Goal: Transaction & Acquisition: Obtain resource

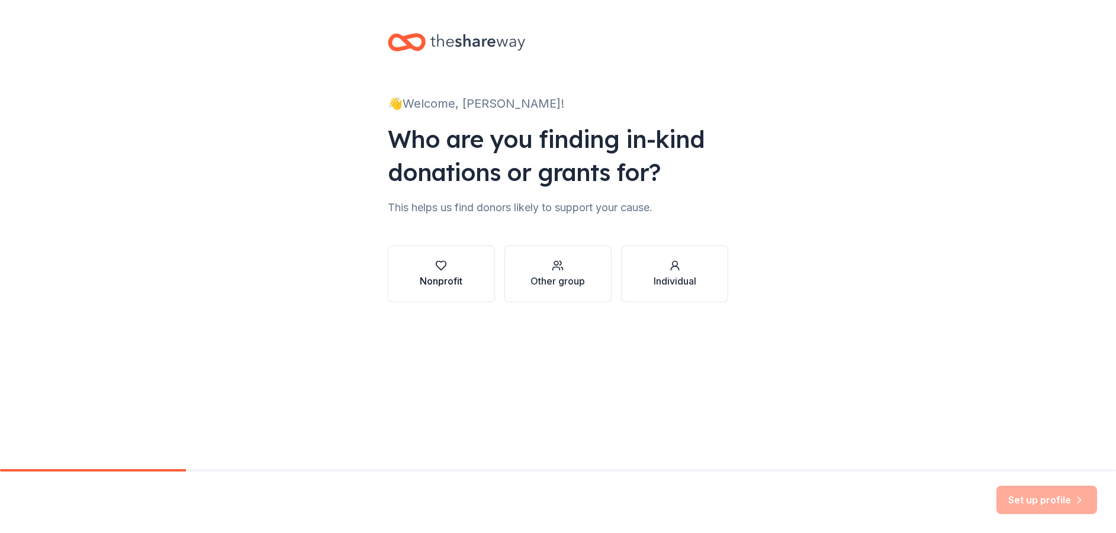
click at [440, 265] on icon "button" at bounding box center [441, 266] width 12 height 12
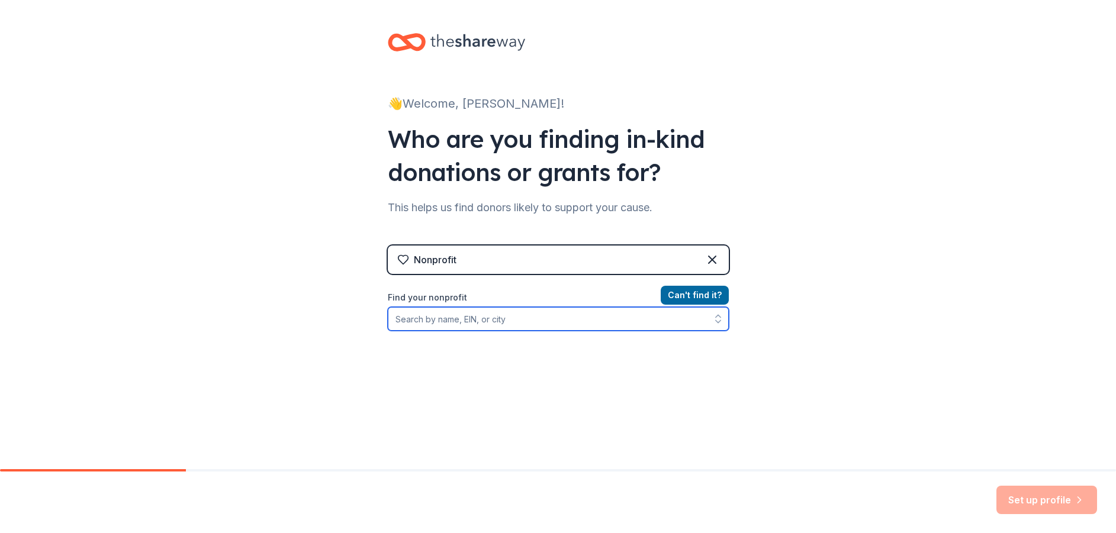
click at [598, 324] on input "Find your nonprofit" at bounding box center [558, 319] width 341 height 24
type input "[PERSON_NAME]"
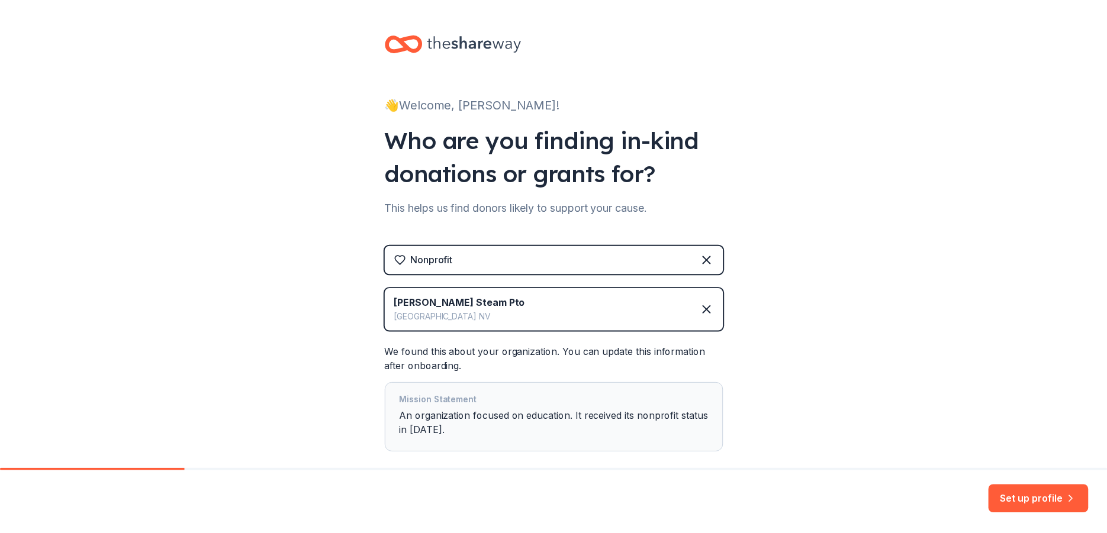
scroll to position [64, 0]
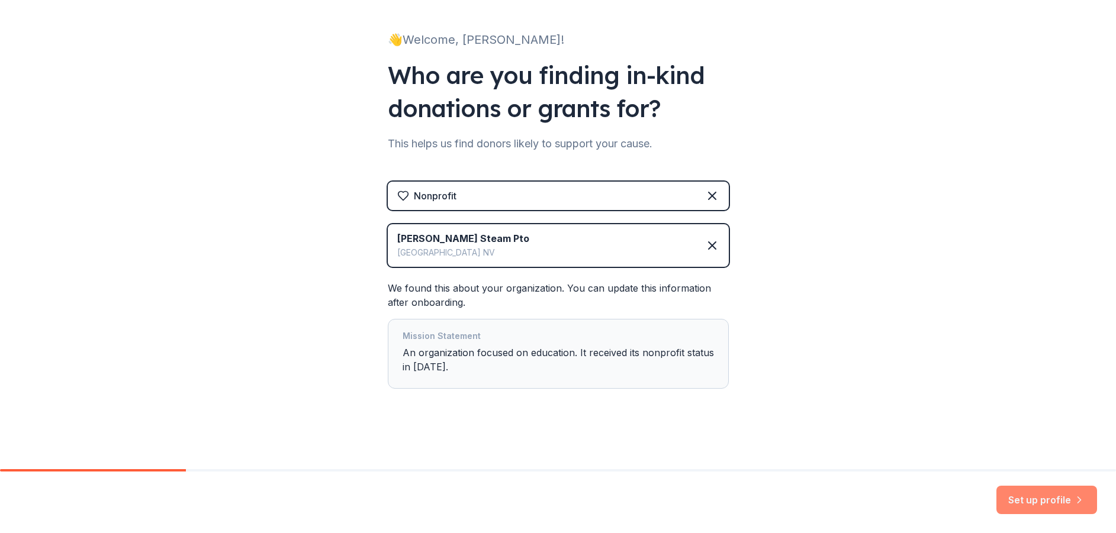
click at [1045, 501] on button "Set up profile" at bounding box center [1046, 500] width 101 height 28
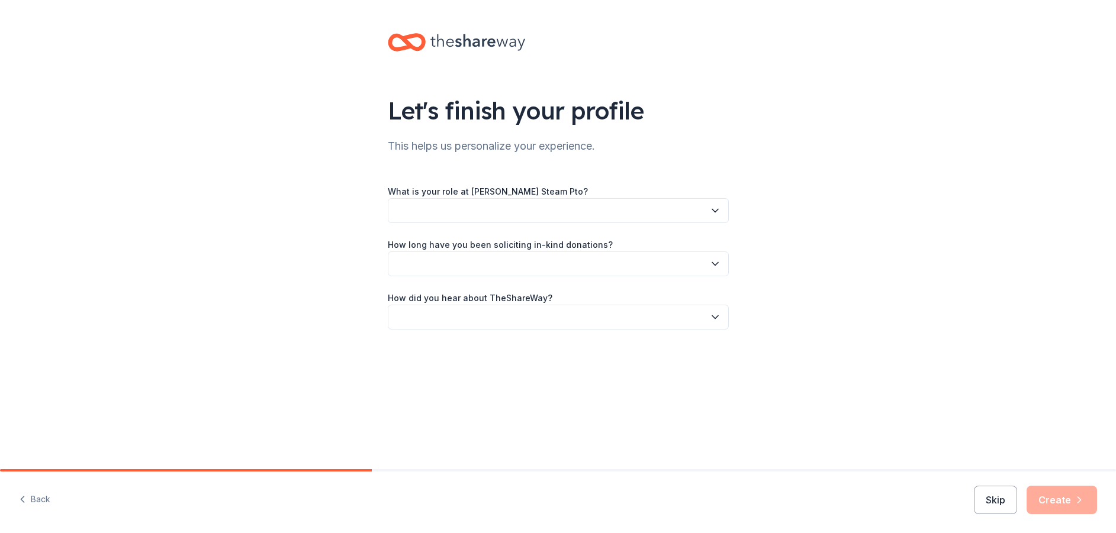
click at [705, 213] on button "button" at bounding box center [558, 210] width 341 height 25
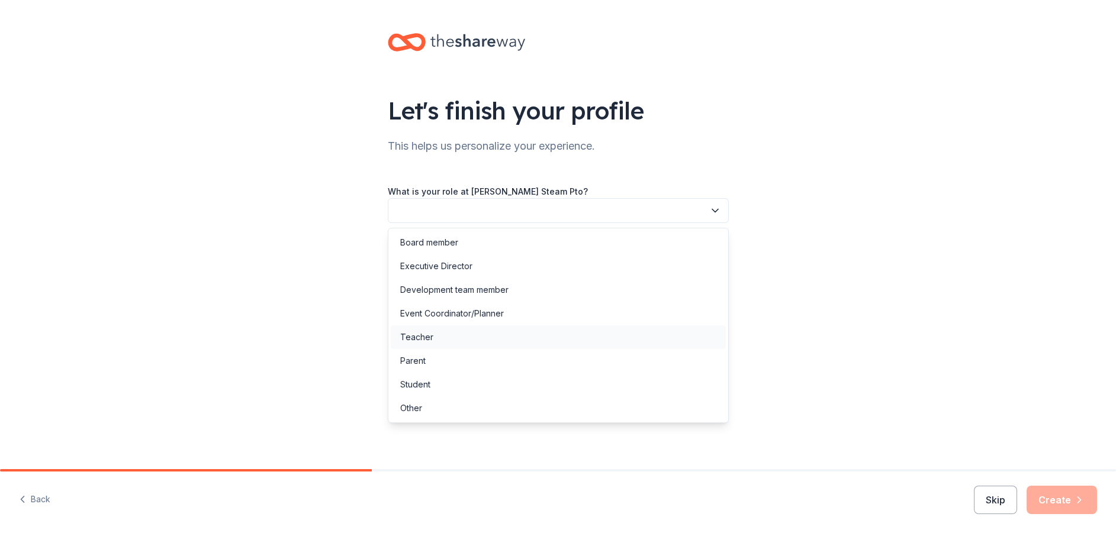
click at [517, 336] on div "Teacher" at bounding box center [558, 337] width 335 height 24
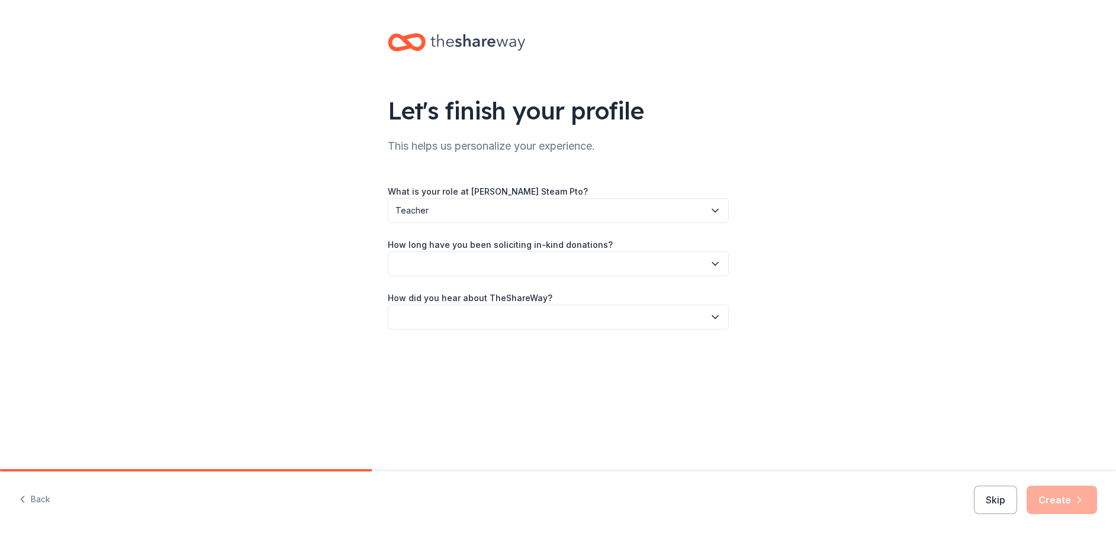
click at [705, 211] on button "Teacher" at bounding box center [558, 210] width 341 height 25
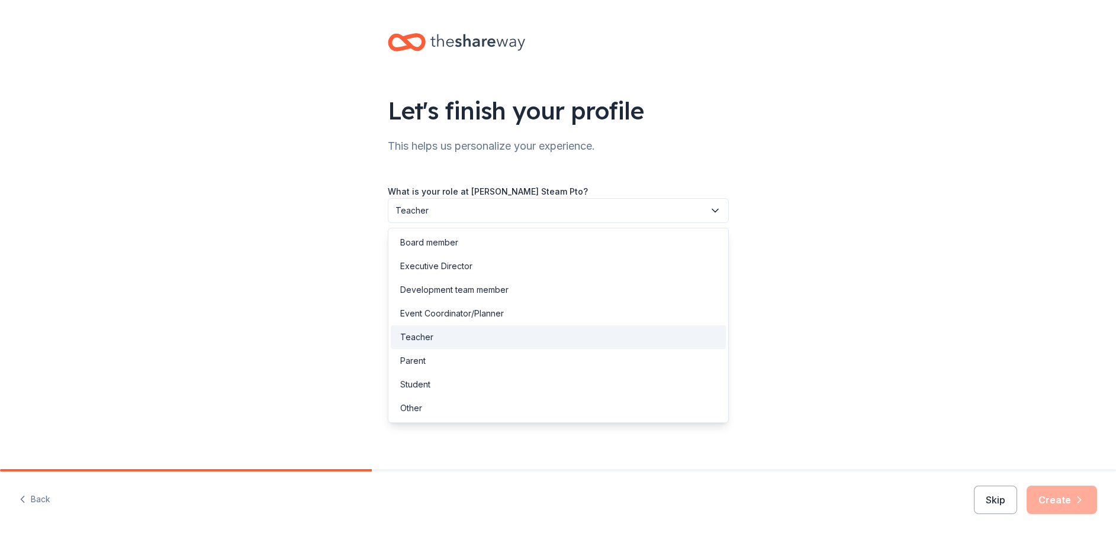
click at [425, 338] on div "Teacher" at bounding box center [416, 337] width 33 height 14
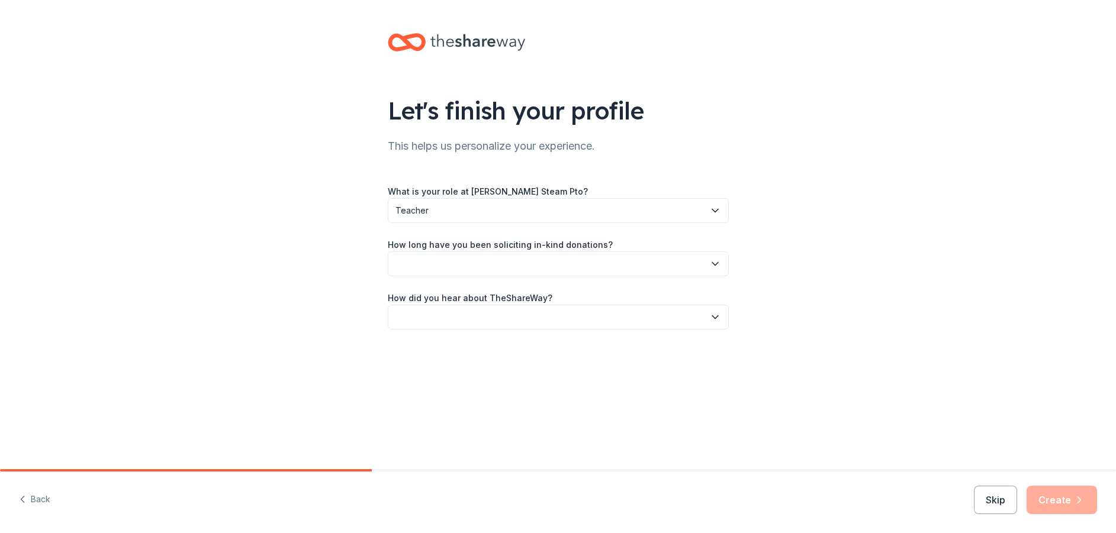
click at [624, 266] on button "button" at bounding box center [558, 264] width 341 height 25
click at [466, 294] on div "This is my first time!" at bounding box center [437, 296] width 75 height 14
click at [598, 322] on button "button" at bounding box center [558, 317] width 341 height 25
click at [436, 375] on div "Online search" at bounding box center [427, 373] width 54 height 14
click at [1063, 495] on button "Create" at bounding box center [1061, 500] width 70 height 28
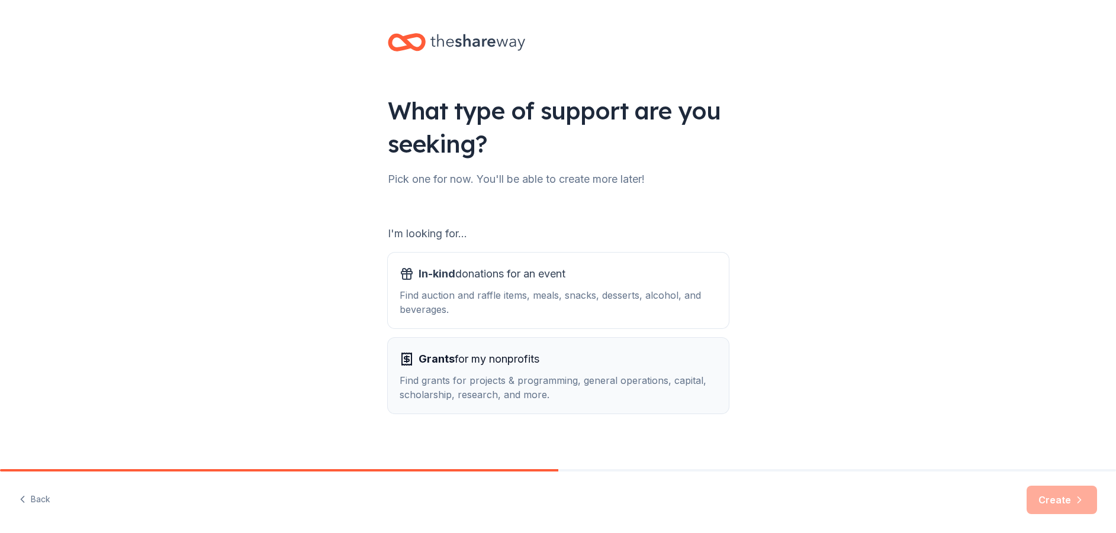
click at [527, 381] on div "Find grants for projects & programming, general operations, capital, scholarshi…" at bounding box center [557, 387] width 317 height 28
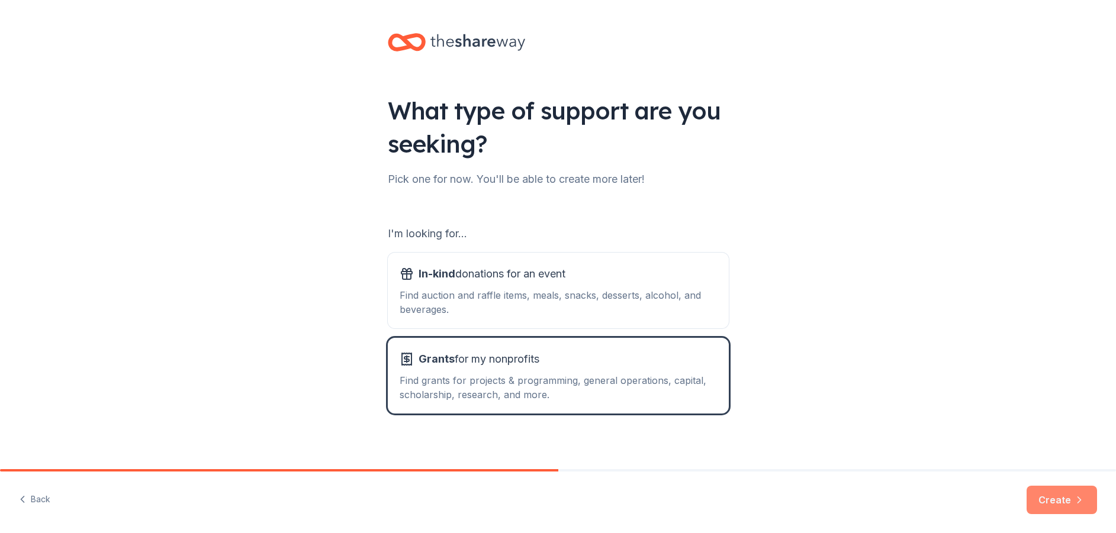
click at [1061, 495] on button "Create" at bounding box center [1061, 500] width 70 height 28
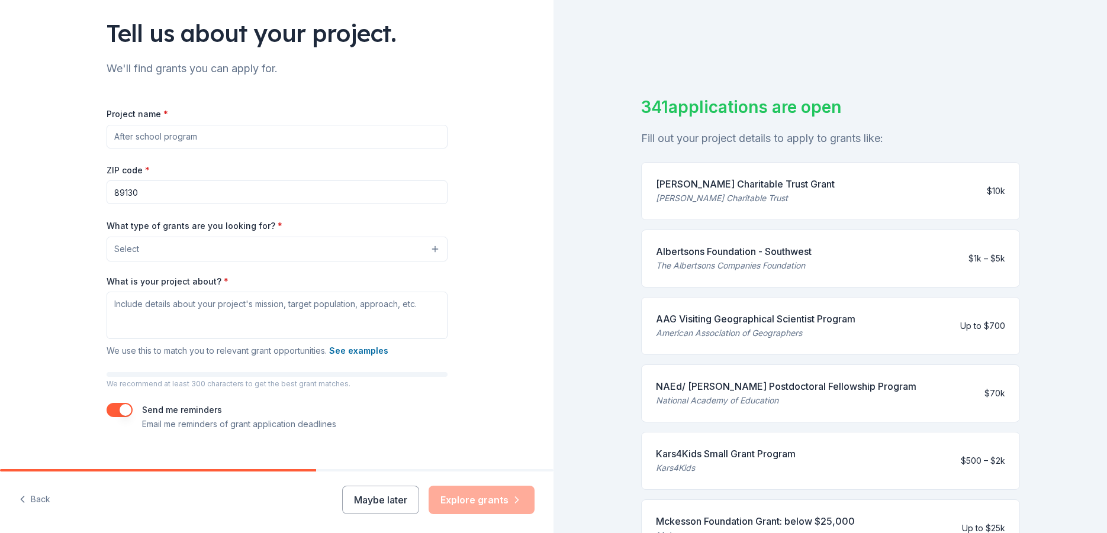
scroll to position [96, 0]
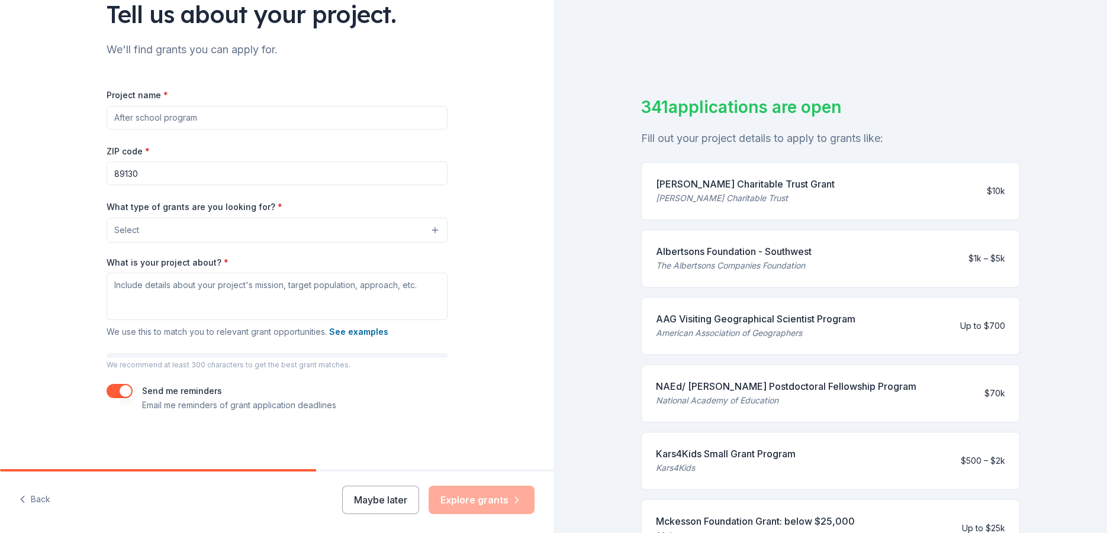
click at [131, 116] on input "Project name *" at bounding box center [277, 118] width 341 height 24
type input "School Partnership"
click at [261, 292] on textarea "What is your project about? *" at bounding box center [277, 296] width 341 height 47
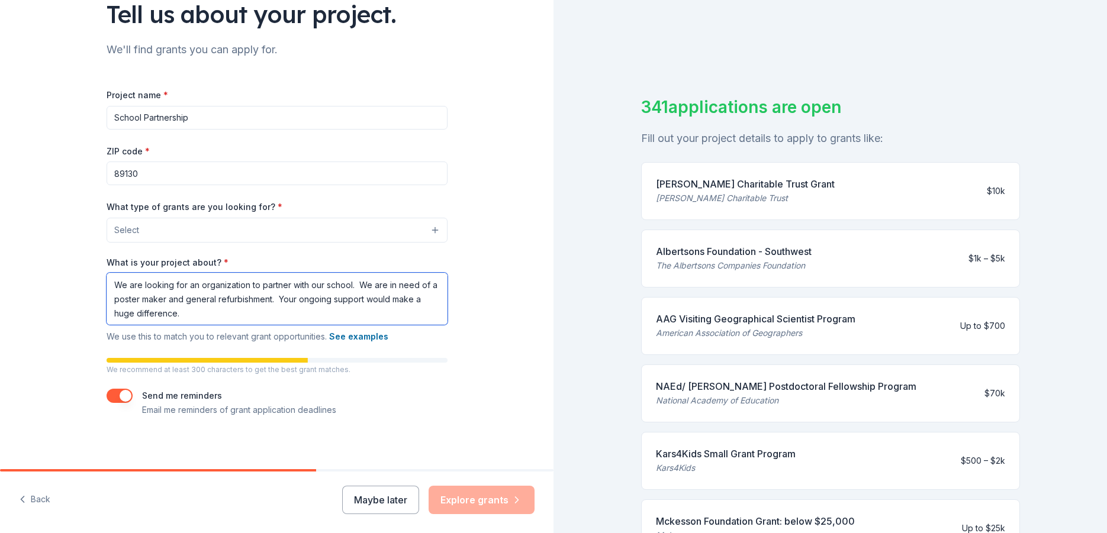
scroll to position [101, 0]
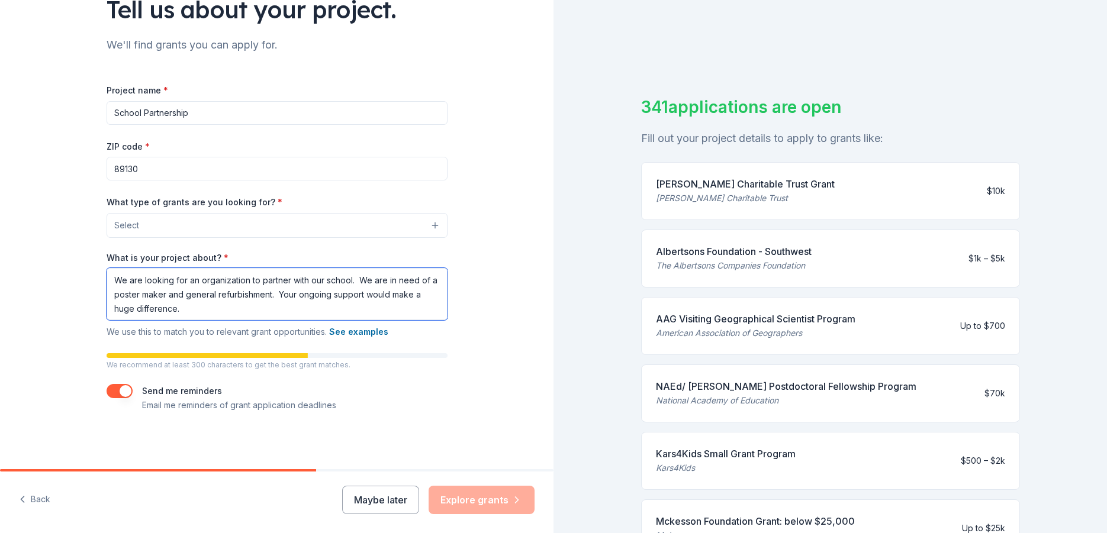
click at [281, 294] on textarea "We are looking for an organization to partner with our school. We are in need o…" at bounding box center [277, 294] width 341 height 52
click at [272, 294] on textarea "We are looking for an organization to partner with our school. We are in need o…" at bounding box center [277, 294] width 341 height 52
click at [282, 294] on textarea "We are looking for an organization to partner with our school. We are in need o…" at bounding box center [277, 294] width 341 height 52
click at [344, 279] on textarea "We are looking for an organization to partner with our school. We are in need o…" at bounding box center [277, 294] width 341 height 52
click at [346, 279] on textarea "We are looking for an organization to partner with our school. We are in need o…" at bounding box center [277, 294] width 341 height 52
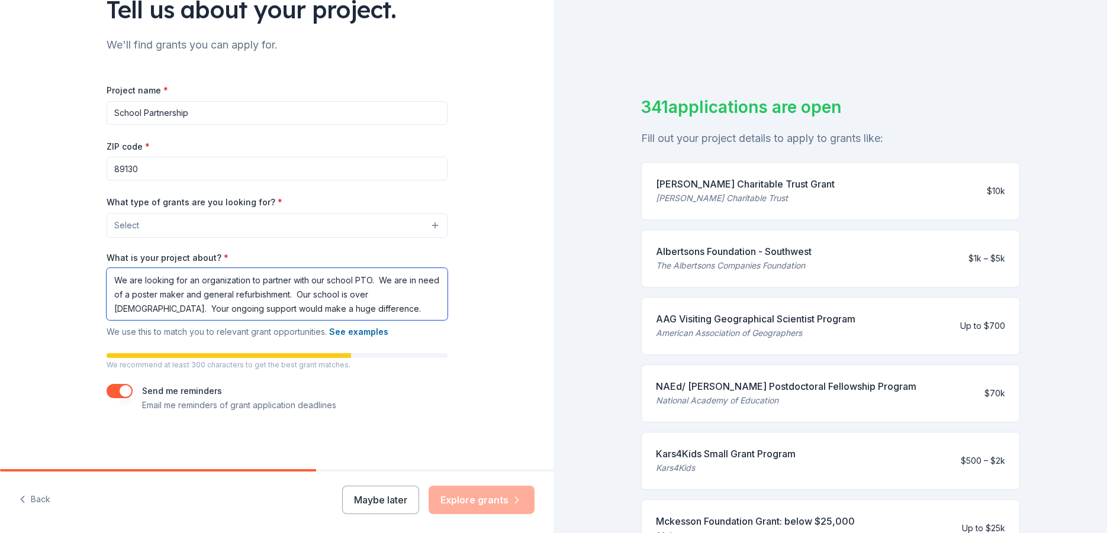
click at [305, 294] on textarea "We are looking for an organization to partner with our school PTO. We are in ne…" at bounding box center [277, 294] width 341 height 52
click at [347, 294] on textarea "We are looking for an organization to partner with our school PTO. We are in ne…" at bounding box center [277, 294] width 341 height 52
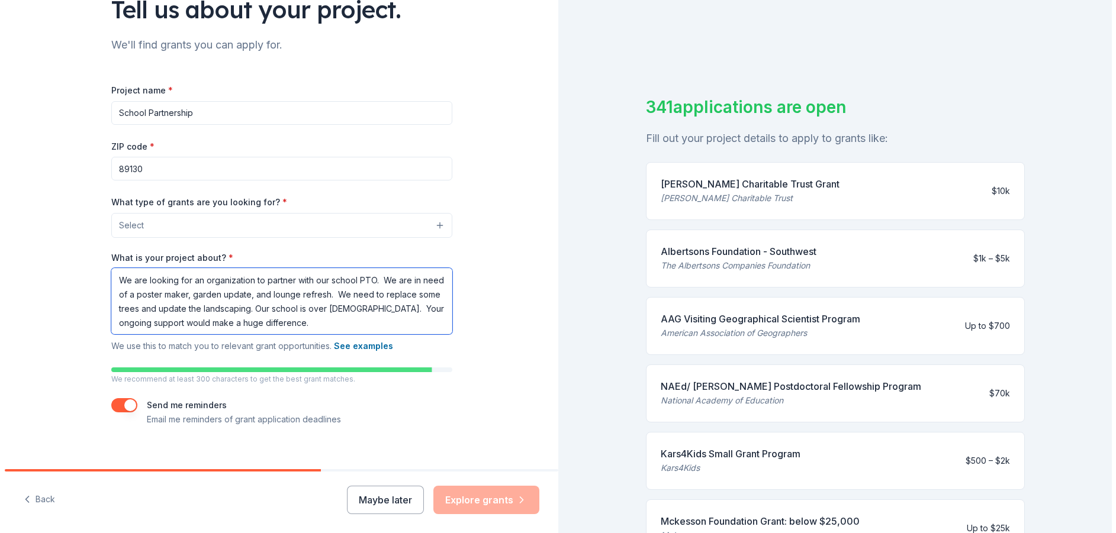
scroll to position [115, 0]
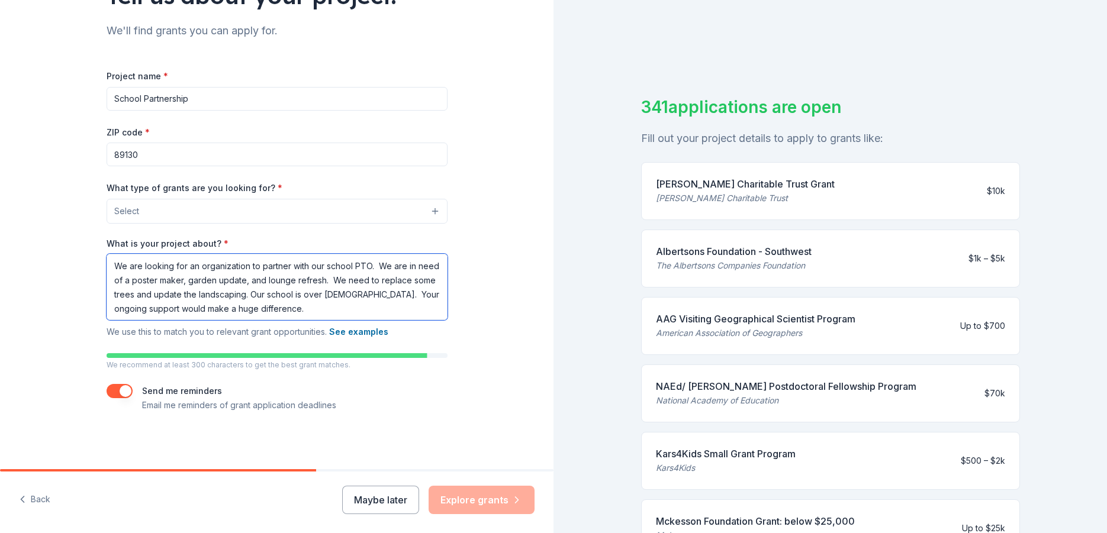
type textarea "We are looking for an organization to partner with our school PTO. We are in ne…"
click at [521, 413] on div "Tell us about your project. We'll find grants you can apply for. Project name *…" at bounding box center [276, 177] width 553 height 585
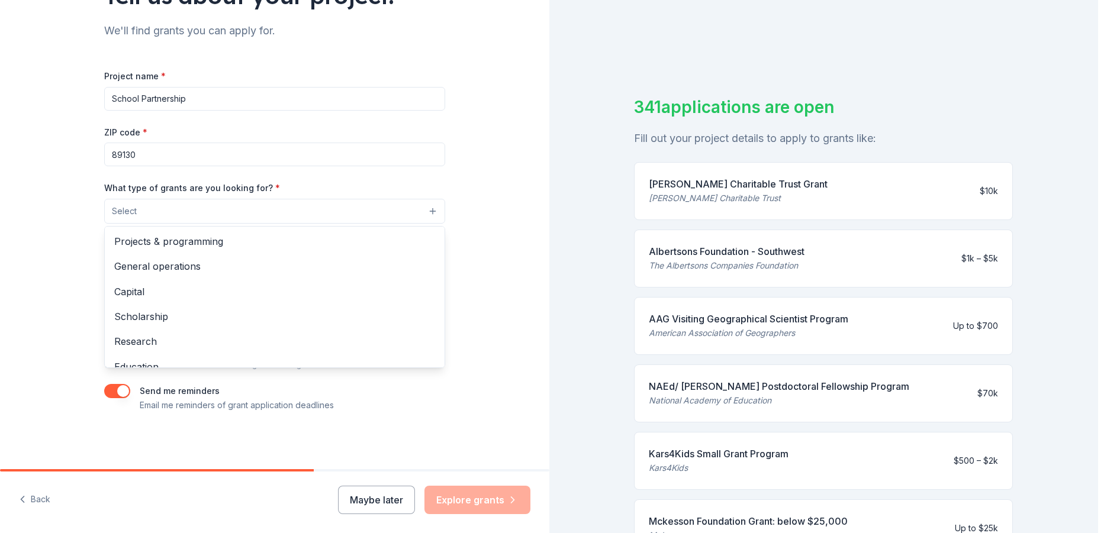
click at [430, 212] on button "Select" at bounding box center [274, 211] width 341 height 25
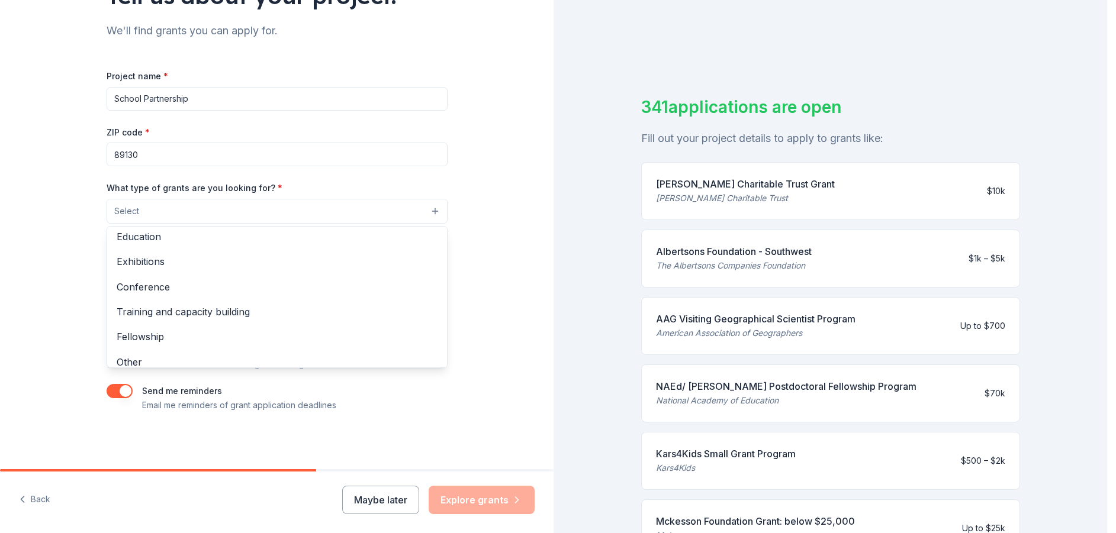
scroll to position [140, 0]
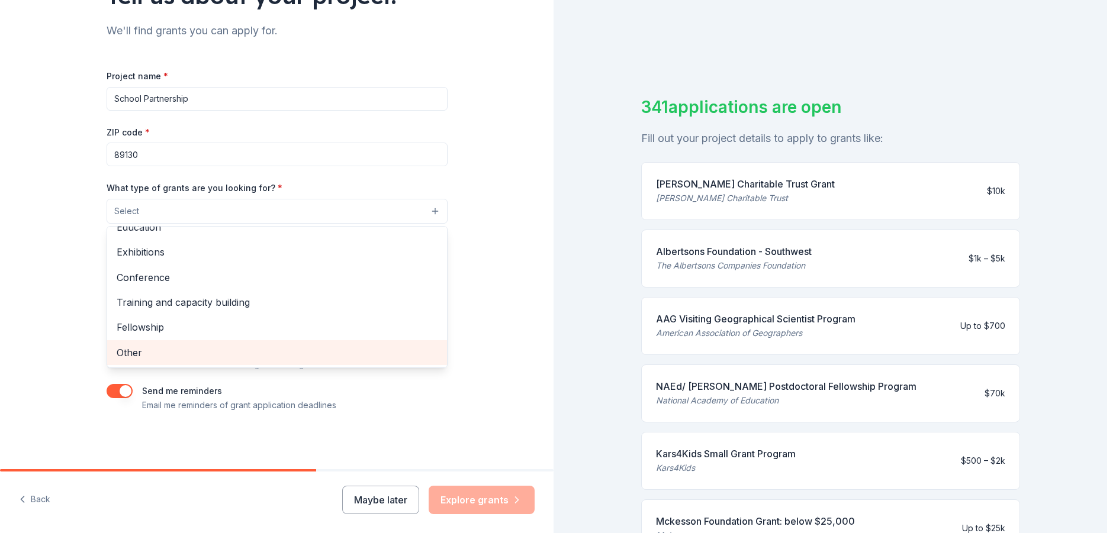
click at [205, 360] on span "Other" at bounding box center [277, 352] width 321 height 15
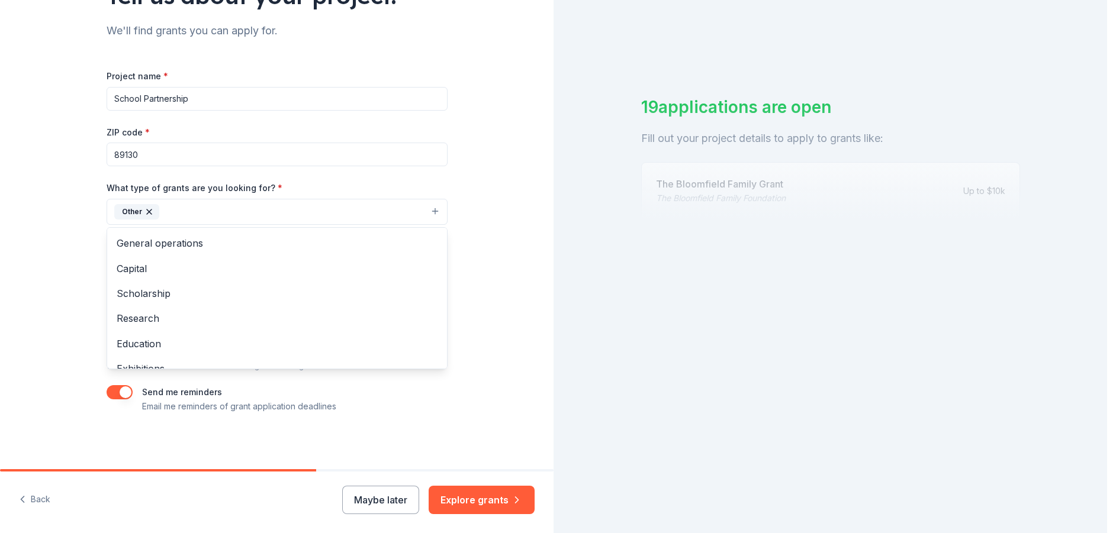
scroll to position [43, 0]
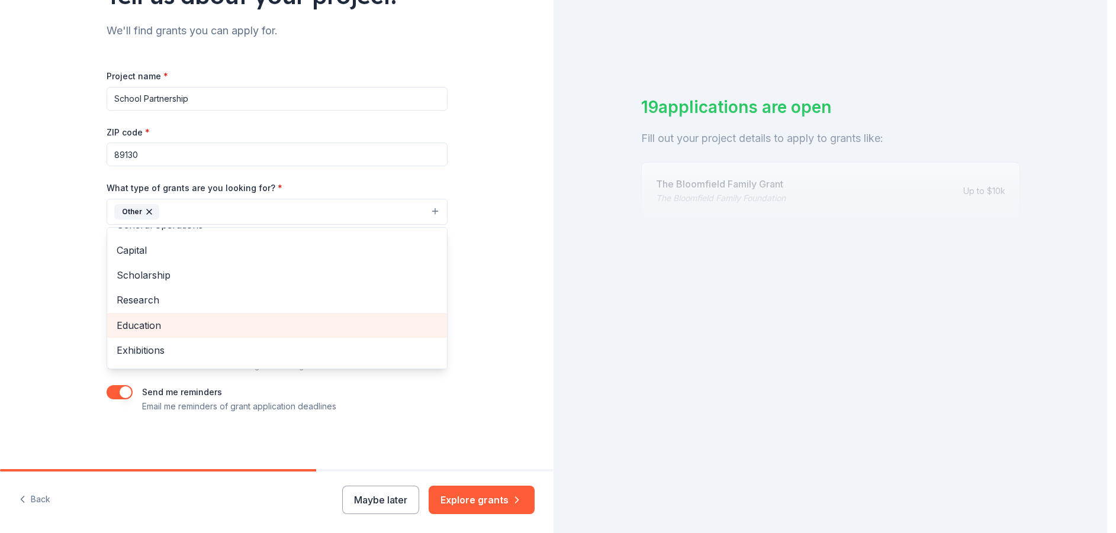
click at [183, 331] on span "Education" at bounding box center [277, 325] width 321 height 15
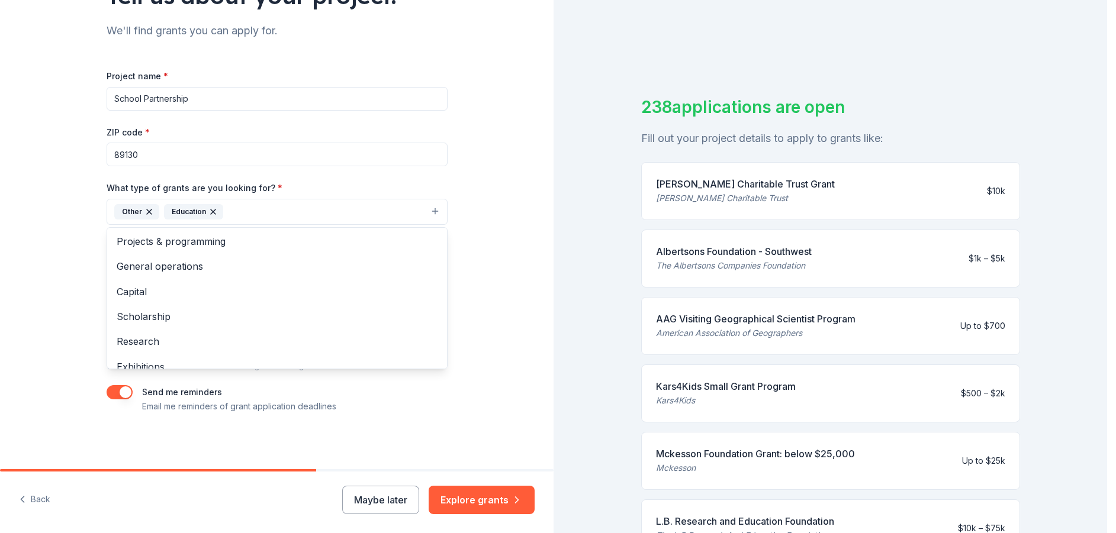
scroll to position [0, 0]
click at [180, 265] on span "General operations" at bounding box center [277, 267] width 321 height 15
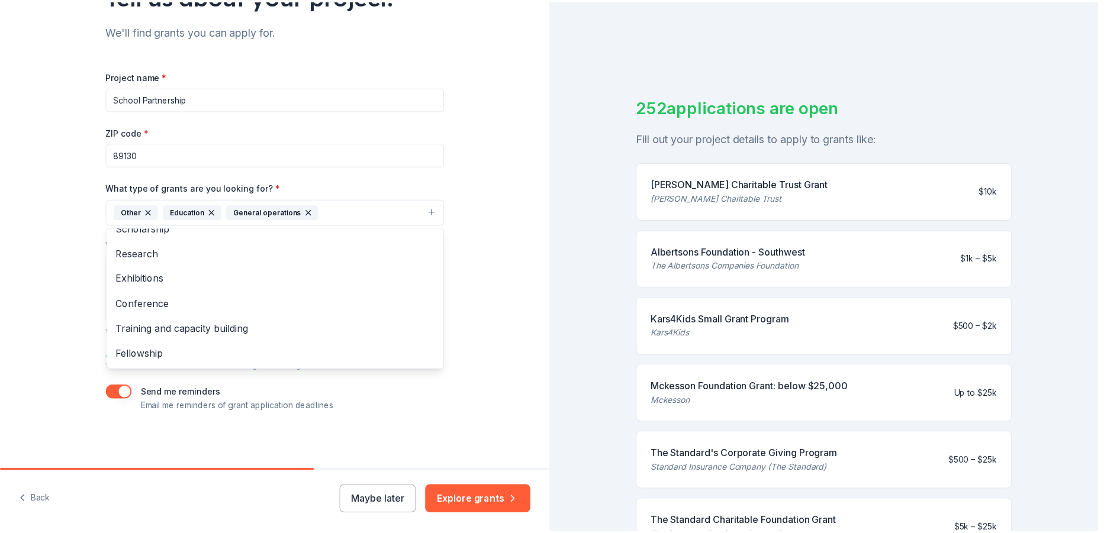
scroll to position [117, 0]
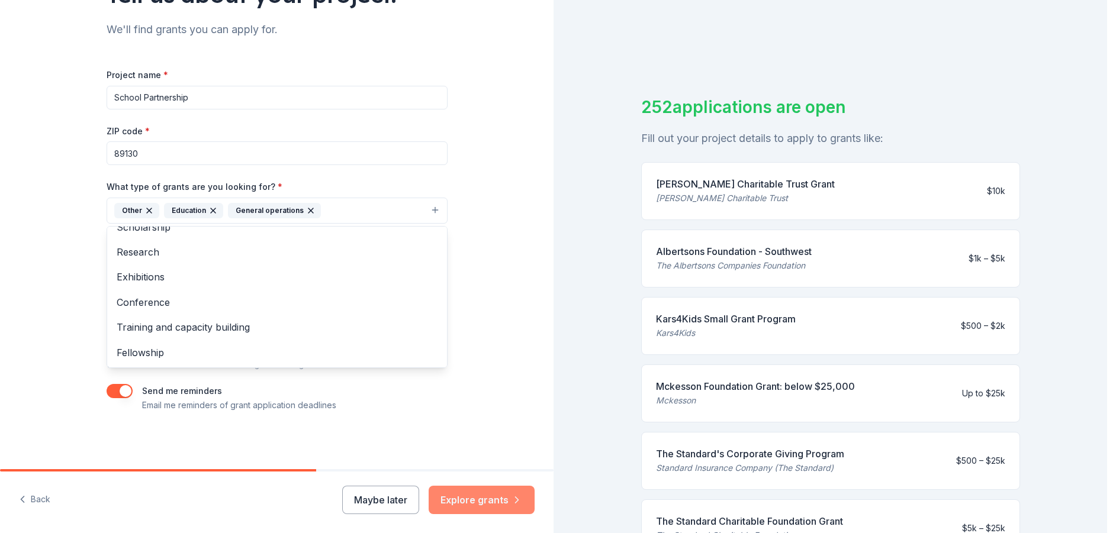
click at [494, 501] on div "Tell us about your project. We'll find grants you can apply for. Project name *…" at bounding box center [276, 266] width 553 height 533
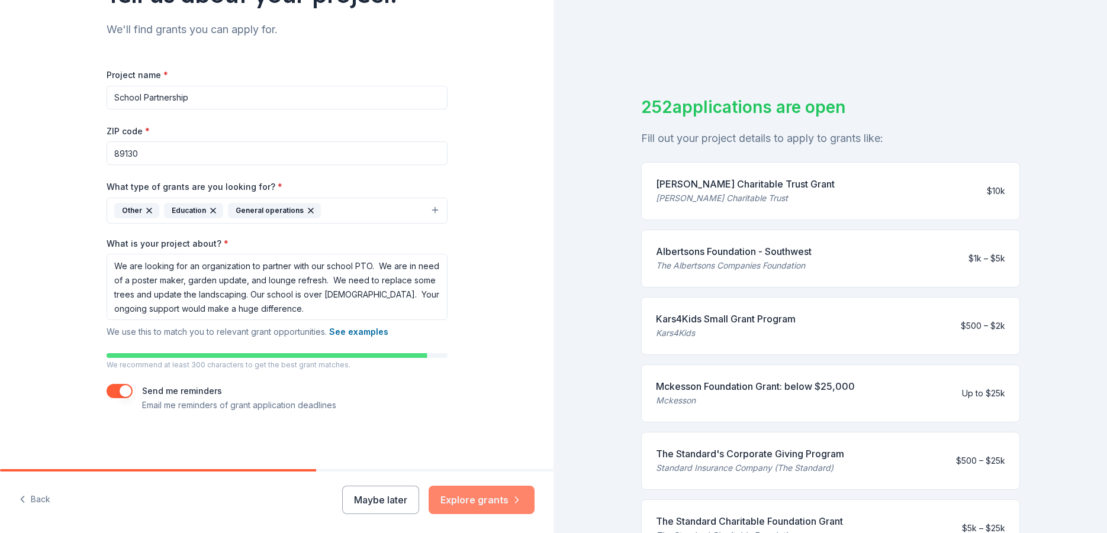
click at [494, 501] on button "Explore grants" at bounding box center [481, 500] width 106 height 28
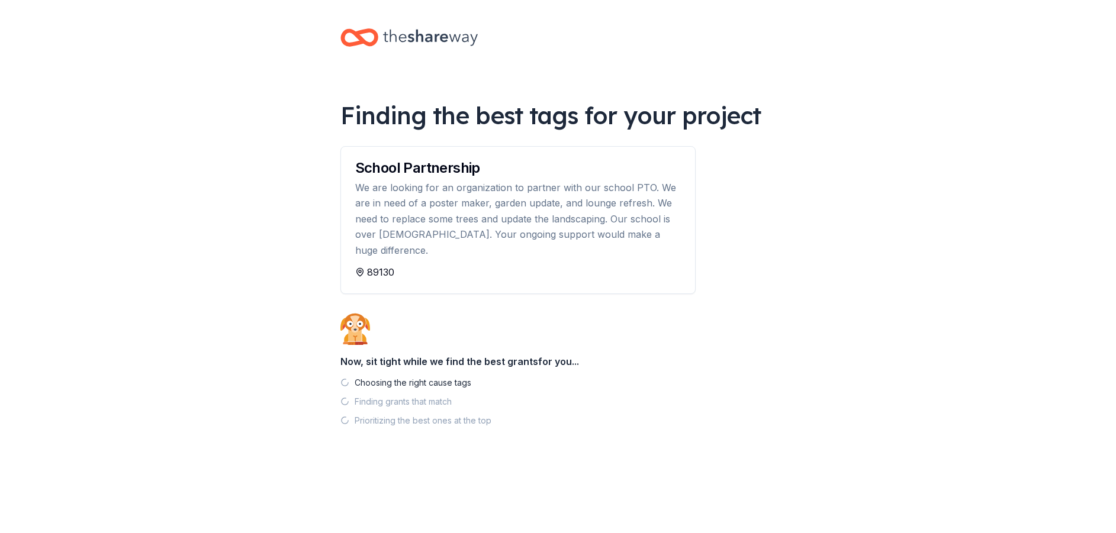
click at [1102, 131] on body "Finding the best tags for your project School Partnership We are looking for an…" at bounding box center [558, 266] width 1116 height 533
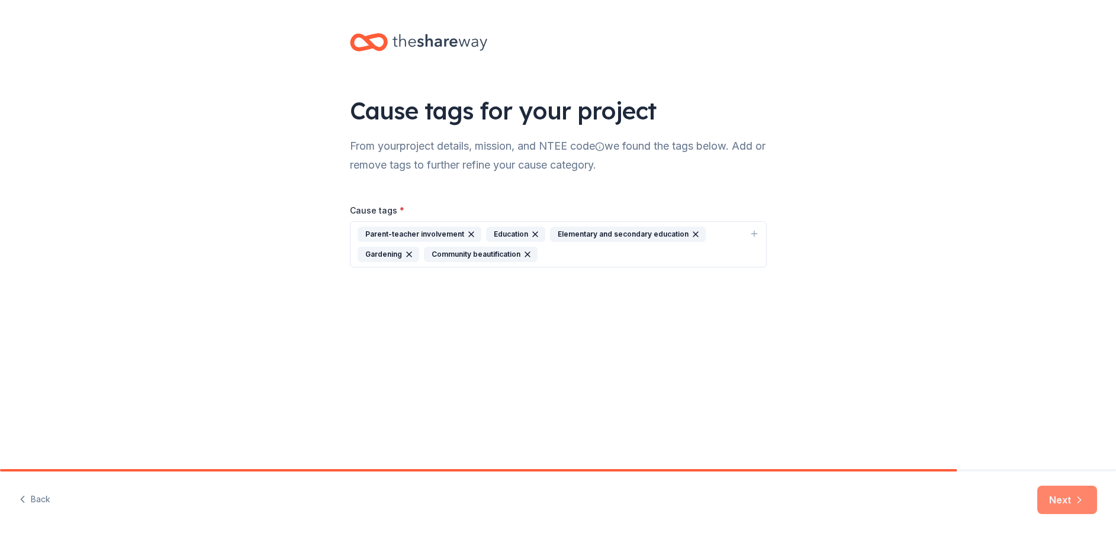
click at [1065, 501] on button "Next" at bounding box center [1067, 500] width 60 height 28
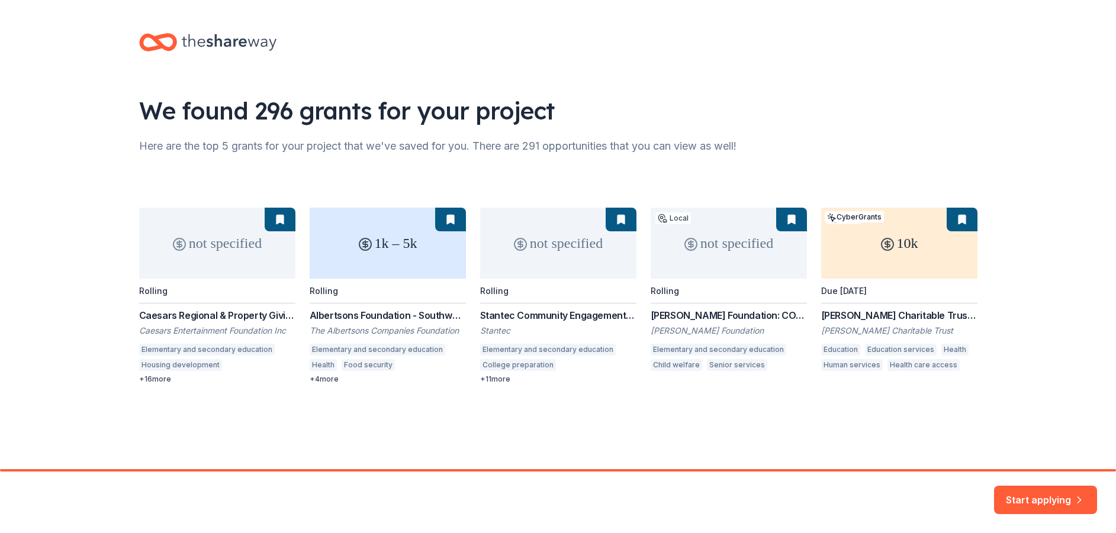
click at [216, 317] on div "not specified Rolling Caesars Regional & Property Giving Caesars Entertainment …" at bounding box center [558, 296] width 838 height 176
click at [221, 251] on div "not specified Rolling Caesars Regional & Property Giving Caesars Entertainment …" at bounding box center [558, 296] width 838 height 176
click at [1047, 497] on button "Start applying" at bounding box center [1045, 493] width 103 height 28
click at [1047, 497] on div "Start applying" at bounding box center [1045, 500] width 103 height 28
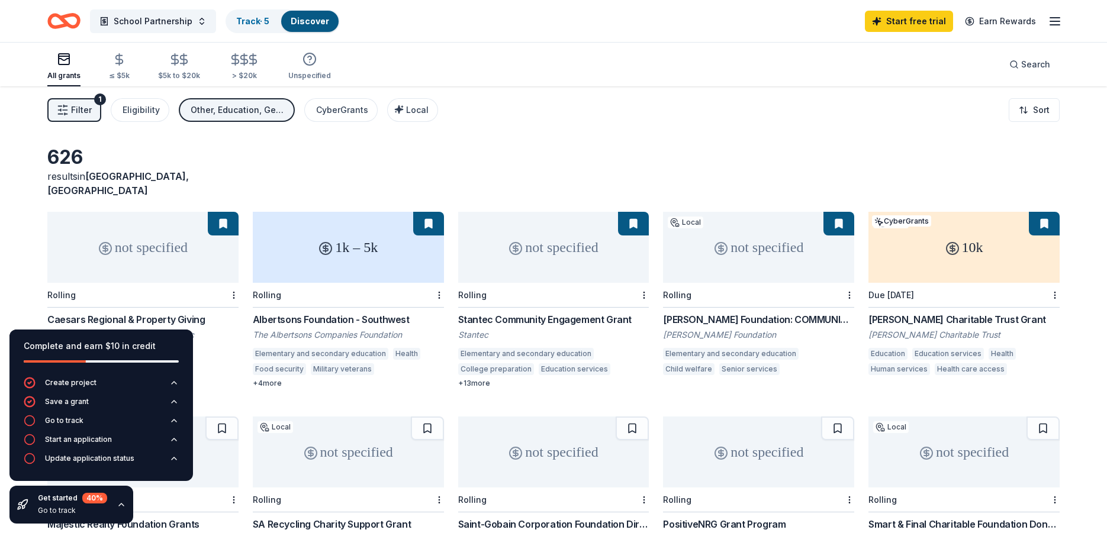
click at [222, 212] on button at bounding box center [223, 224] width 31 height 24
click at [214, 329] on div "Caesars Entertainment Foundation Inc" at bounding box center [142, 335] width 191 height 12
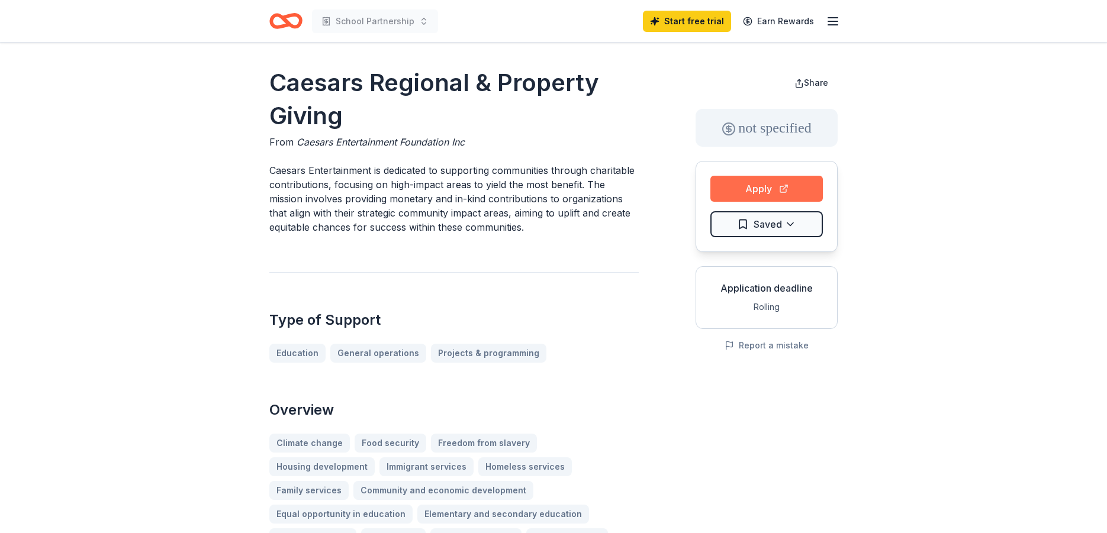
click at [770, 185] on button "Apply" at bounding box center [766, 189] width 112 height 26
